Goal: Connect with others: Connect with others

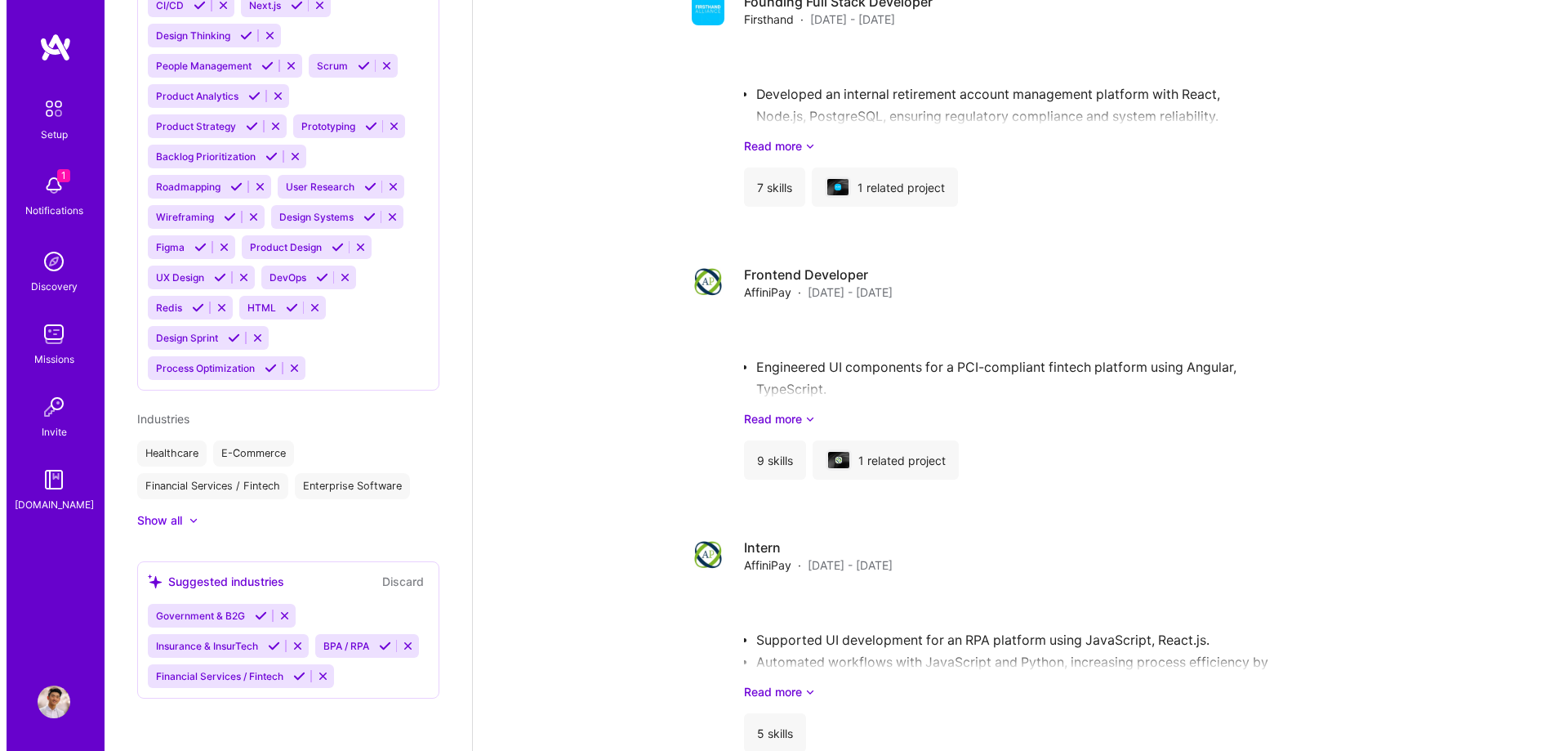
scroll to position [1413, 0]
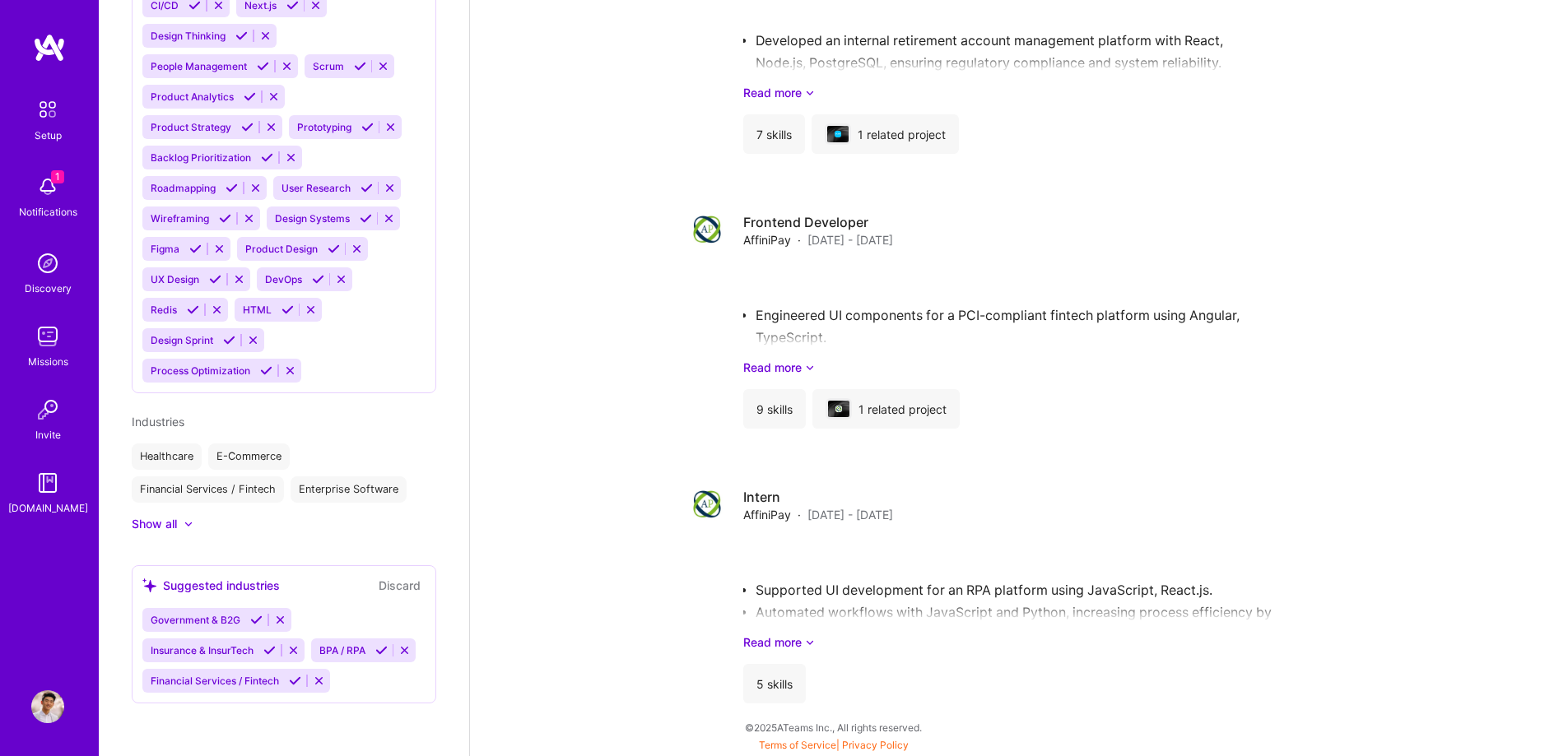
click at [58, 200] on img at bounding box center [48, 187] width 33 height 33
click at [53, 277] on img at bounding box center [48, 263] width 33 height 33
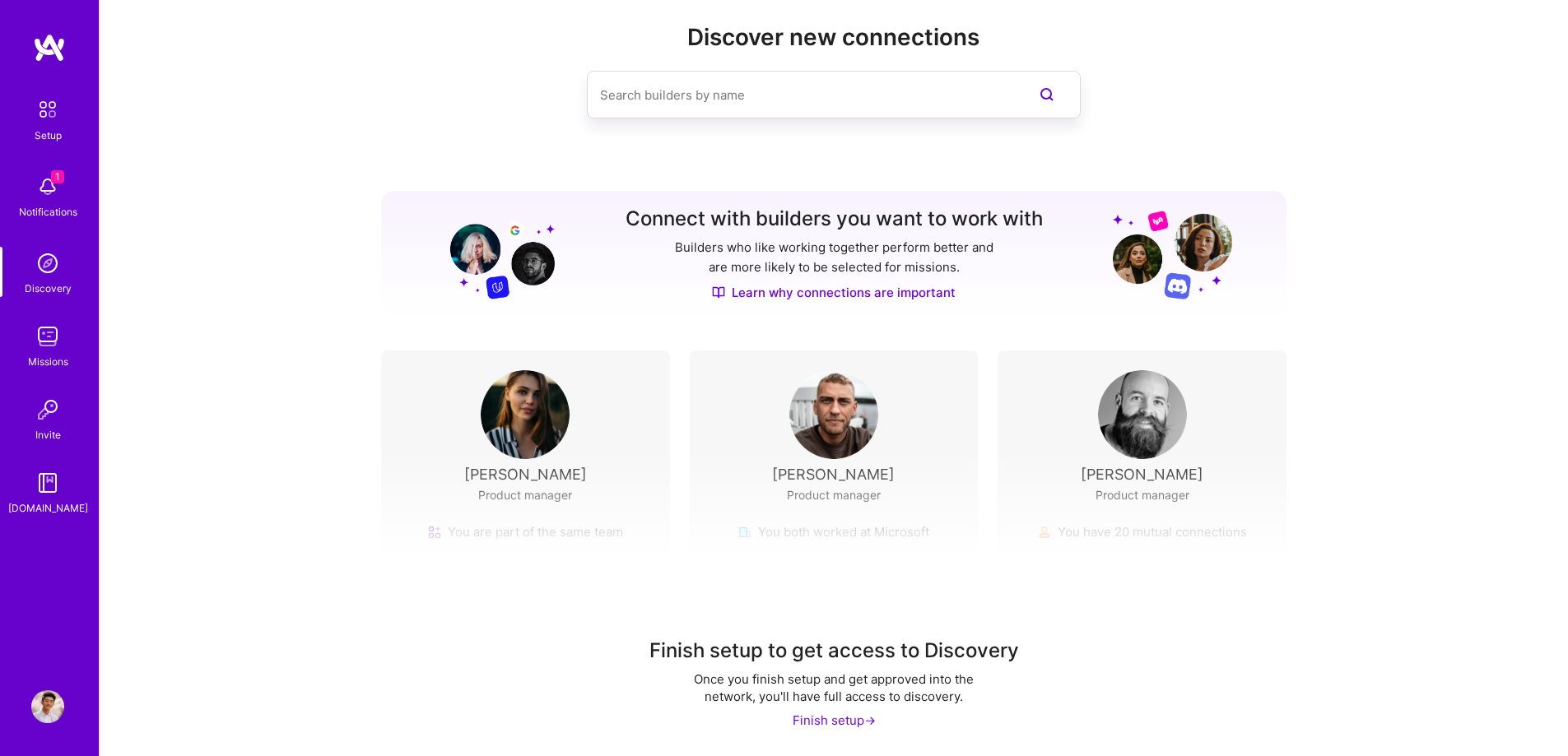
scroll to position [30, 0]
click at [56, 346] on img at bounding box center [48, 336] width 33 height 33
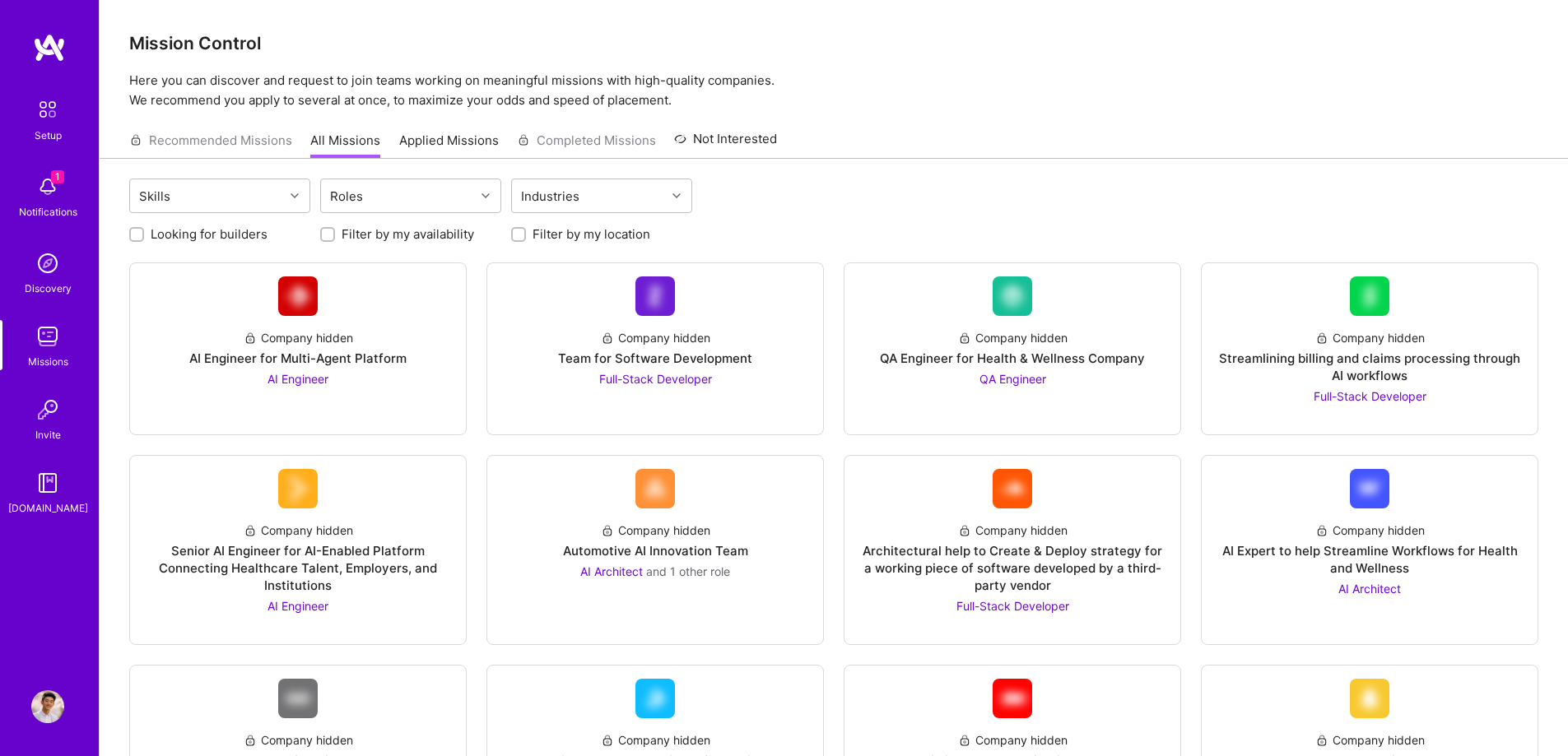
click at [16, 415] on link "Invite" at bounding box center [48, 418] width 102 height 50
